Goal: Task Accomplishment & Management: Complete application form

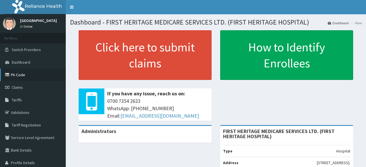
click at [15, 75] on link "PA Code" at bounding box center [33, 75] width 66 height 13
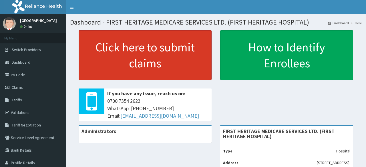
click at [144, 58] on link "Click here to submit claims" at bounding box center [145, 55] width 133 height 50
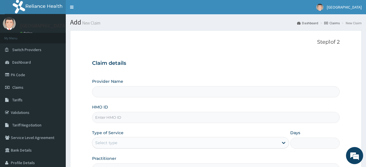
type input "FIRST HERITAGE MEDICARE SERVICES LTD. (FIRST HERITAGE HOSPITAL)"
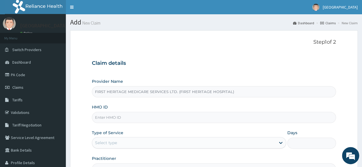
click at [111, 119] on input "HMO ID" at bounding box center [214, 117] width 244 height 11
type input "t"
type input "TMQ/10313/A"
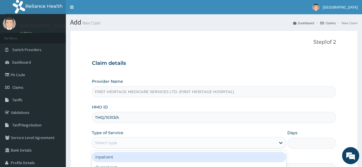
click at [145, 141] on div "Select type" at bounding box center [183, 143] width 183 height 9
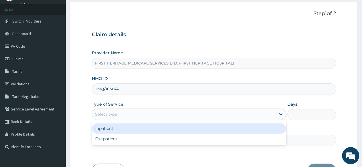
scroll to position [57, 0]
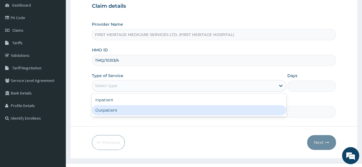
click at [119, 111] on div "Outpatient" at bounding box center [189, 110] width 194 height 10
type input "1"
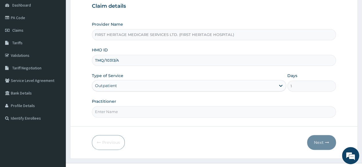
click at [119, 111] on input "Practitioner" at bounding box center [214, 111] width 244 height 11
type input "DR LUKE ONWE"
click at [319, 141] on button "Next" at bounding box center [321, 142] width 29 height 15
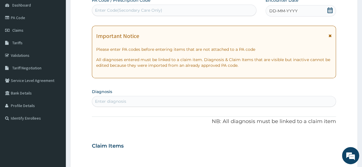
click at [110, 12] on div "Enter Code(Secondary Care Only)" at bounding box center [128, 10] width 67 height 6
paste input "PA/400ED0"
type input "PA/400ED0"
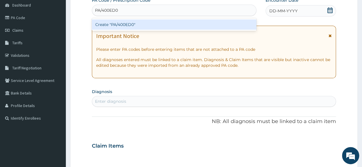
click at [114, 24] on div "Create "PA/400ED0"" at bounding box center [174, 24] width 164 height 10
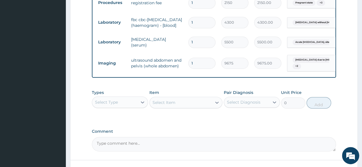
scroll to position [309, 0]
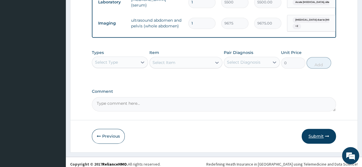
click at [318, 132] on button "Submit" at bounding box center [319, 136] width 34 height 15
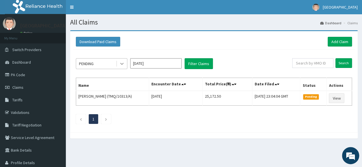
click at [121, 64] on icon at bounding box center [122, 64] width 6 height 6
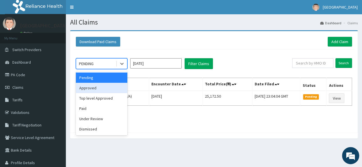
click at [107, 89] on div "Approved" at bounding box center [102, 88] width 52 height 10
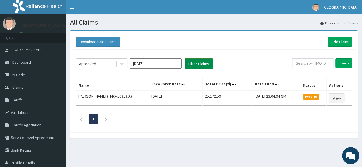
click at [194, 64] on button "Filter Claims" at bounding box center [199, 63] width 28 height 11
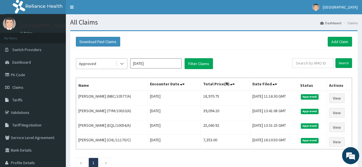
click at [122, 63] on icon at bounding box center [122, 64] width 6 height 6
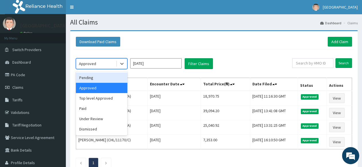
click at [105, 80] on div "Pending" at bounding box center [102, 78] width 52 height 10
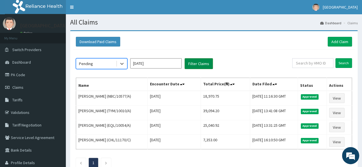
click at [196, 64] on button "Filter Claims" at bounding box center [199, 63] width 28 height 11
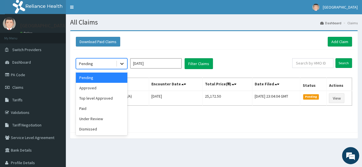
click at [121, 63] on icon at bounding box center [121, 64] width 3 height 2
click at [112, 98] on div "Top level Approved" at bounding box center [102, 98] width 52 height 10
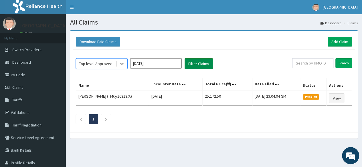
click at [189, 62] on button "Filter Claims" at bounding box center [199, 63] width 28 height 11
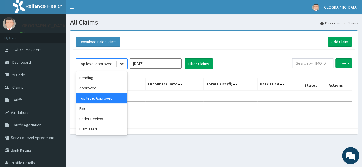
click at [121, 63] on icon at bounding box center [121, 64] width 3 height 2
click at [100, 118] on div "Under Review" at bounding box center [102, 119] width 52 height 10
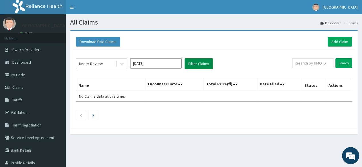
click at [193, 64] on button "Filter Claims" at bounding box center [199, 63] width 28 height 11
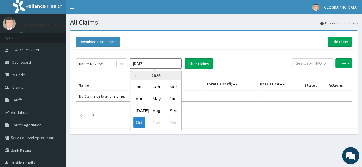
click at [153, 65] on input "[DATE]" at bounding box center [156, 63] width 52 height 10
click at [173, 110] on div "Sep" at bounding box center [172, 111] width 11 height 11
type input "[DATE]"
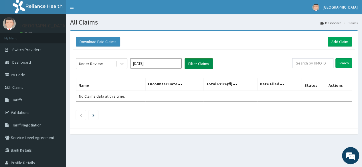
click at [195, 63] on button "Filter Claims" at bounding box center [199, 63] width 28 height 11
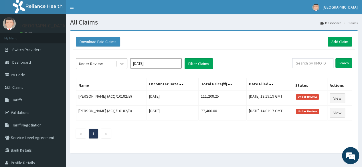
click at [122, 63] on icon at bounding box center [122, 64] width 6 height 6
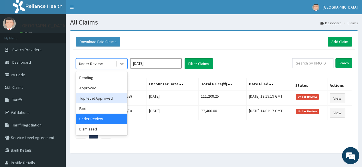
click at [113, 99] on div "Top level Approved" at bounding box center [102, 98] width 52 height 10
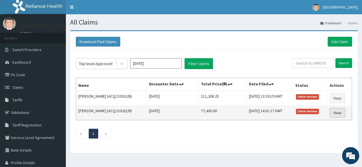
click at [337, 112] on link "View" at bounding box center [337, 113] width 15 height 10
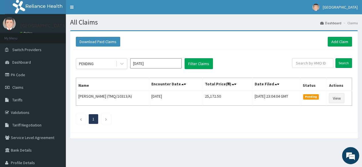
click at [149, 66] on input "[DATE]" at bounding box center [156, 63] width 52 height 10
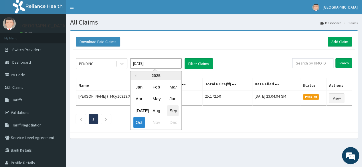
click at [173, 110] on div "Sep" at bounding box center [172, 111] width 11 height 11
type input "[DATE]"
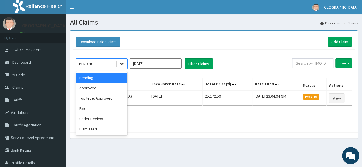
click at [121, 64] on icon at bounding box center [121, 64] width 3 height 2
click at [97, 119] on div "Under Review" at bounding box center [102, 119] width 52 height 10
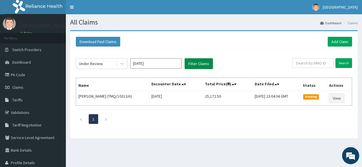
click at [192, 64] on button "Filter Claims" at bounding box center [199, 63] width 28 height 11
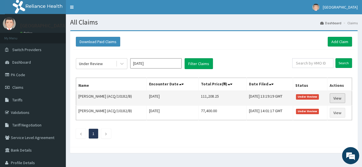
click at [339, 99] on link "View" at bounding box center [337, 99] width 15 height 10
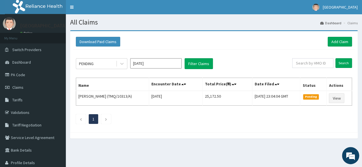
click at [152, 62] on input "[DATE]" at bounding box center [156, 63] width 52 height 10
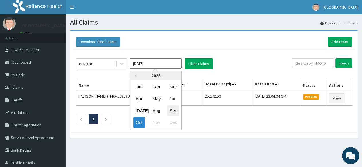
click at [173, 109] on div "Sep" at bounding box center [172, 111] width 11 height 11
type input "[DATE]"
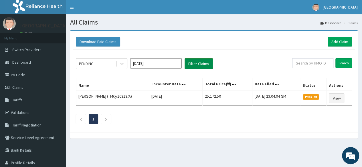
click at [199, 63] on button "Filter Claims" at bounding box center [199, 63] width 28 height 11
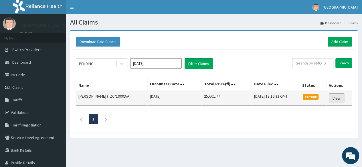
click at [335, 98] on link "View" at bounding box center [336, 99] width 15 height 10
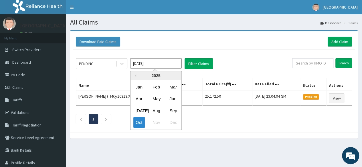
click at [160, 63] on input "[DATE]" at bounding box center [156, 63] width 52 height 10
click at [176, 112] on div "Sep" at bounding box center [172, 111] width 11 height 11
type input "Sep 2025"
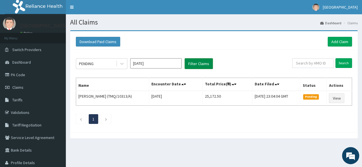
click at [198, 65] on button "Filter Claims" at bounding box center [199, 63] width 28 height 11
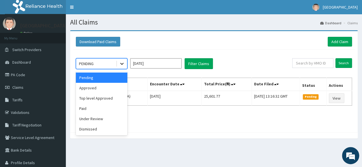
click at [124, 63] on icon at bounding box center [122, 64] width 6 height 6
click at [105, 87] on div "Approved" at bounding box center [102, 88] width 52 height 10
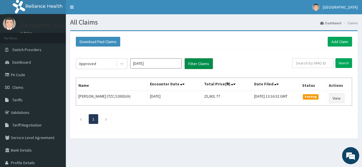
click at [195, 65] on button "Filter Claims" at bounding box center [199, 63] width 28 height 11
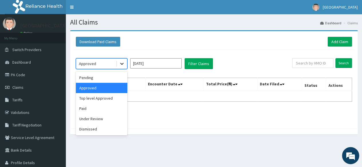
click at [122, 62] on icon at bounding box center [122, 64] width 6 height 6
click at [107, 98] on div "Top level Approved" at bounding box center [102, 98] width 52 height 10
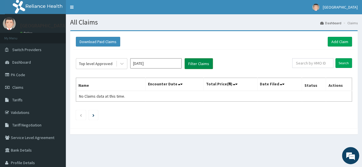
click at [194, 64] on button "Filter Claims" at bounding box center [199, 63] width 28 height 11
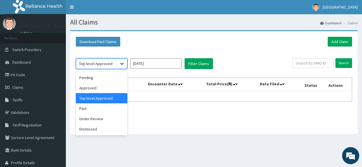
click at [120, 63] on icon at bounding box center [121, 64] width 3 height 2
click at [103, 119] on div "Under Review" at bounding box center [102, 119] width 52 height 10
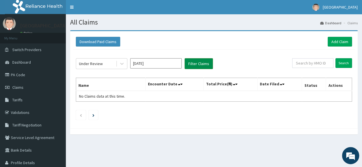
click at [194, 64] on button "Filter Claims" at bounding box center [199, 63] width 28 height 11
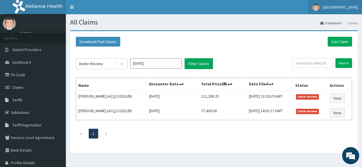
click at [330, 8] on span "[GEOGRAPHIC_DATA]" at bounding box center [340, 7] width 35 height 5
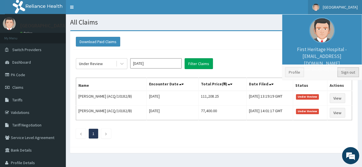
click at [345, 70] on link "Sign out" at bounding box center [347, 73] width 21 height 10
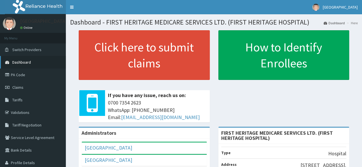
click at [23, 61] on span "Dashboard" at bounding box center [21, 62] width 19 height 5
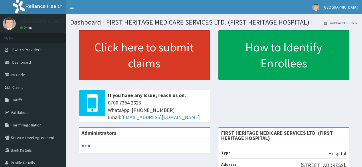
click at [149, 58] on link "Click here to submit claims" at bounding box center [144, 55] width 131 height 50
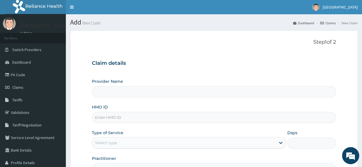
type input "FIRST HERITAGE MEDICARE SERVICES LTD. (FIRST HERITAGE HOSPITAL)"
click at [122, 117] on input "HMO ID" at bounding box center [214, 117] width 244 height 11
type input "t"
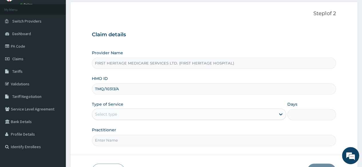
scroll to position [57, 0]
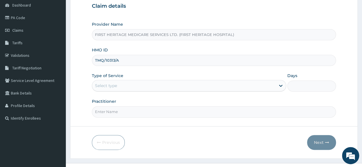
type input "TMQ/10313/A"
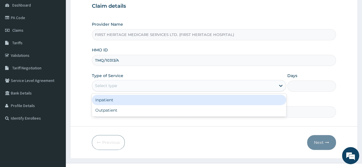
click at [139, 83] on div "Select type" at bounding box center [183, 85] width 183 height 9
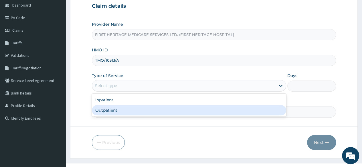
click at [134, 111] on div "Outpatient" at bounding box center [189, 110] width 194 height 10
type input "1"
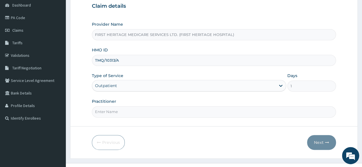
click at [134, 111] on input "Practitioner" at bounding box center [214, 111] width 244 height 11
type input "DR LUKE ONWE"
click at [317, 140] on button "Next" at bounding box center [321, 142] width 29 height 15
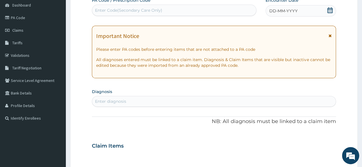
click at [329, 12] on icon at bounding box center [330, 10] width 6 height 6
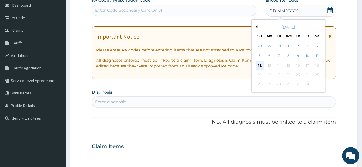
click at [256, 65] on div "12" at bounding box center [259, 65] width 9 height 9
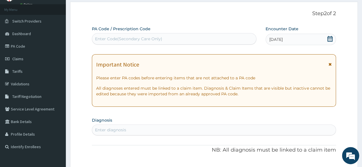
scroll to position [0, 0]
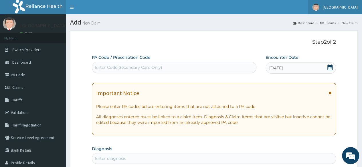
click at [337, 7] on span "[GEOGRAPHIC_DATA]" at bounding box center [340, 7] width 35 height 5
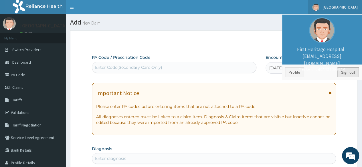
click at [346, 70] on link "Sign out" at bounding box center [347, 73] width 21 height 10
